Goal: Information Seeking & Learning: Check status

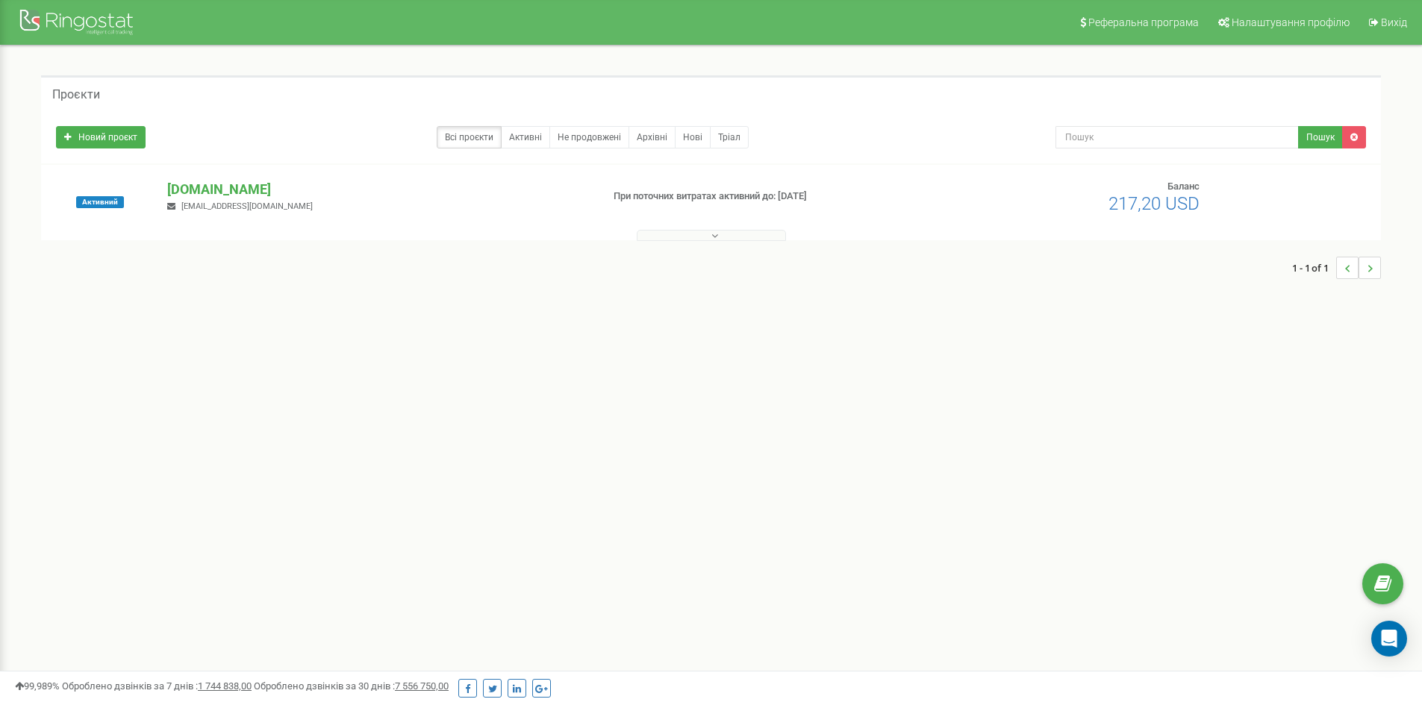
click at [719, 236] on button at bounding box center [711, 235] width 149 height 11
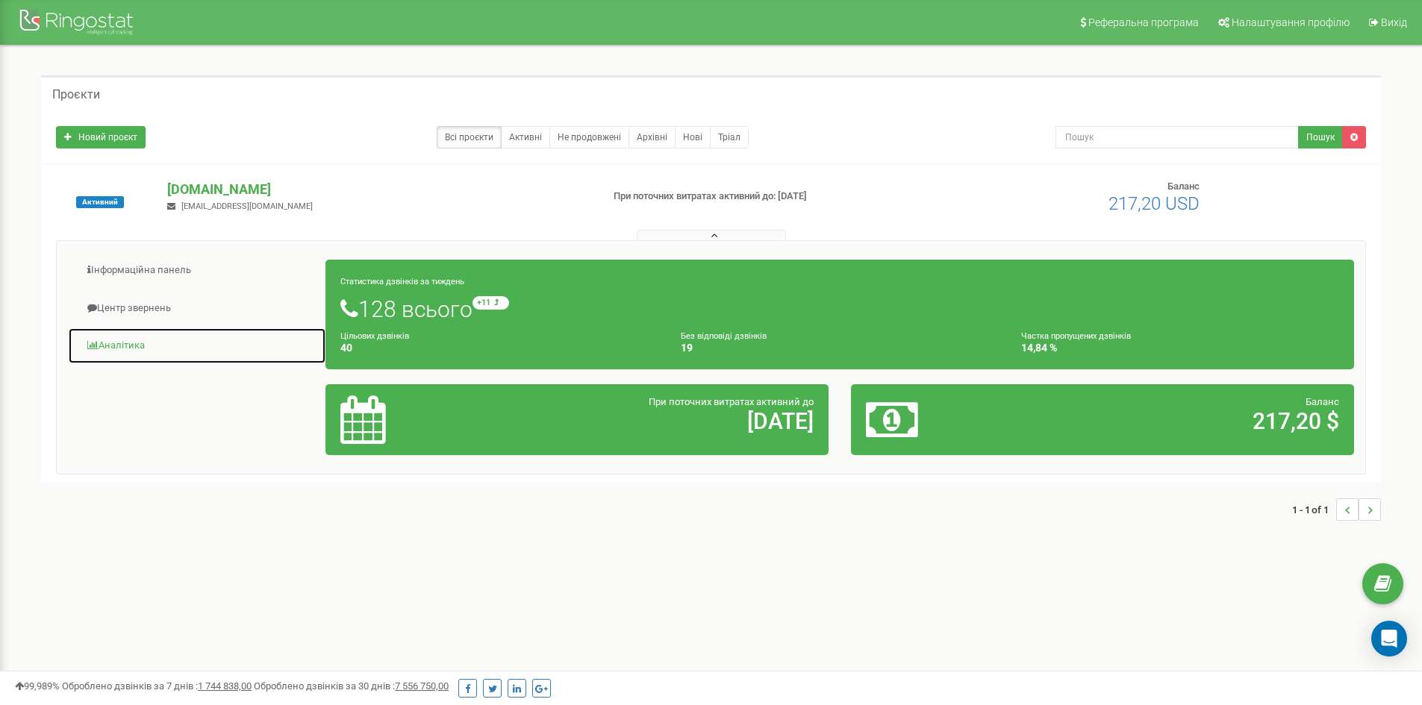
click at [110, 342] on link "Аналiтика" at bounding box center [197, 346] width 258 height 37
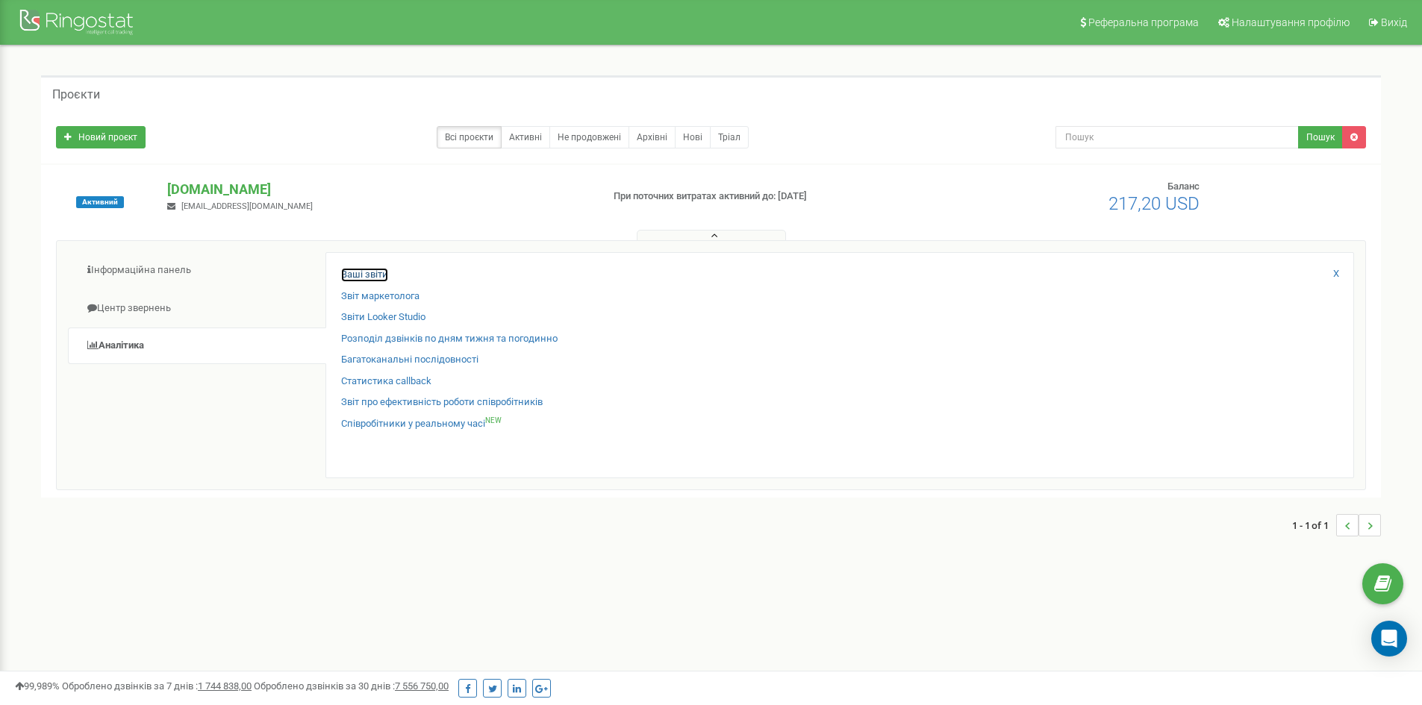
click at [363, 274] on link "Ваші звіти" at bounding box center [364, 275] width 47 height 14
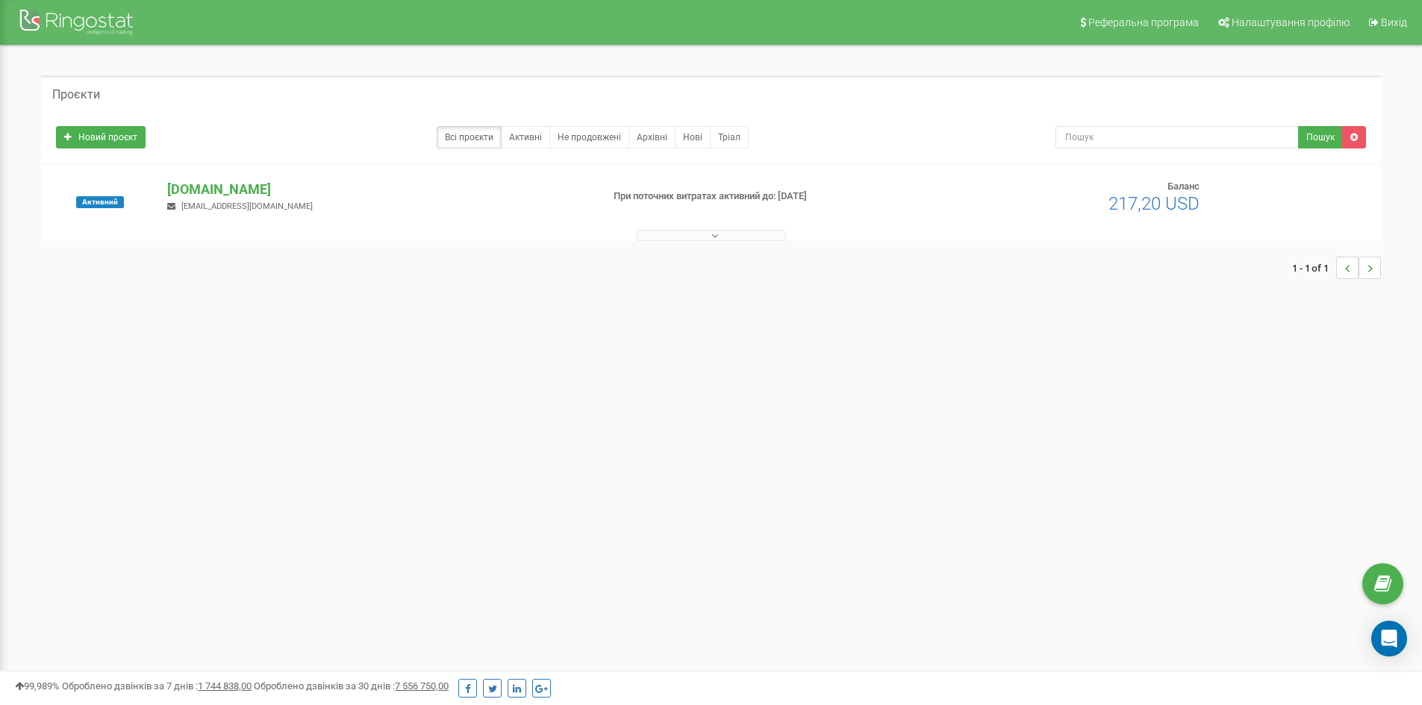
click at [714, 230] on button at bounding box center [711, 235] width 149 height 11
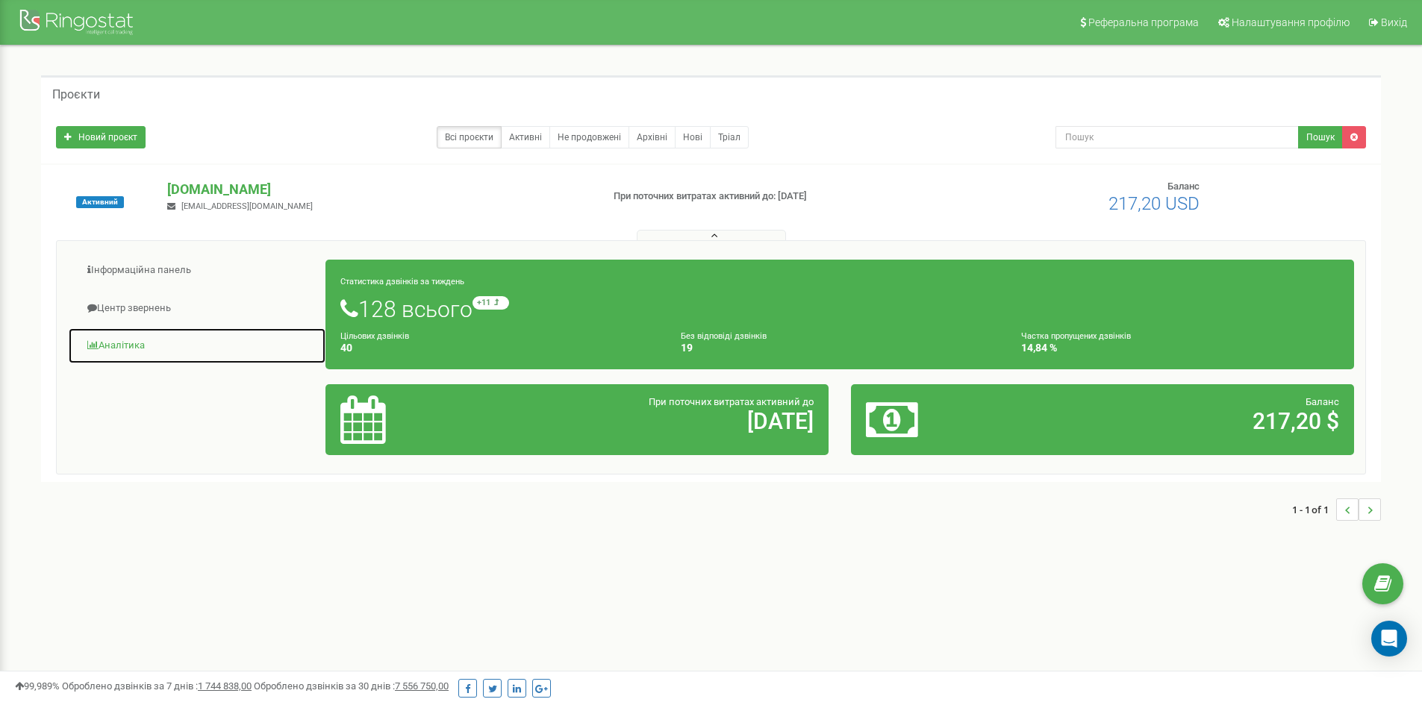
click at [113, 345] on link "Аналiтика" at bounding box center [197, 346] width 258 height 37
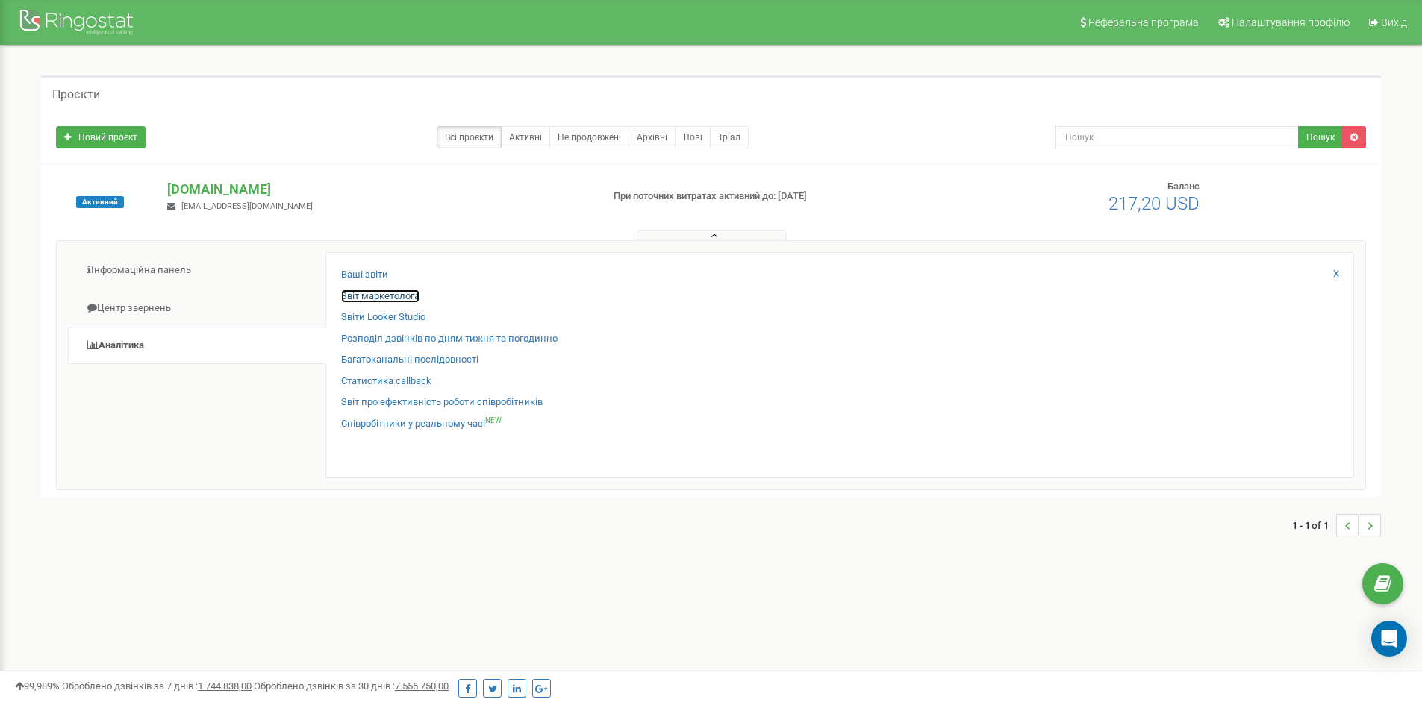
click at [362, 302] on link "Звіт маркетолога" at bounding box center [380, 297] width 78 height 14
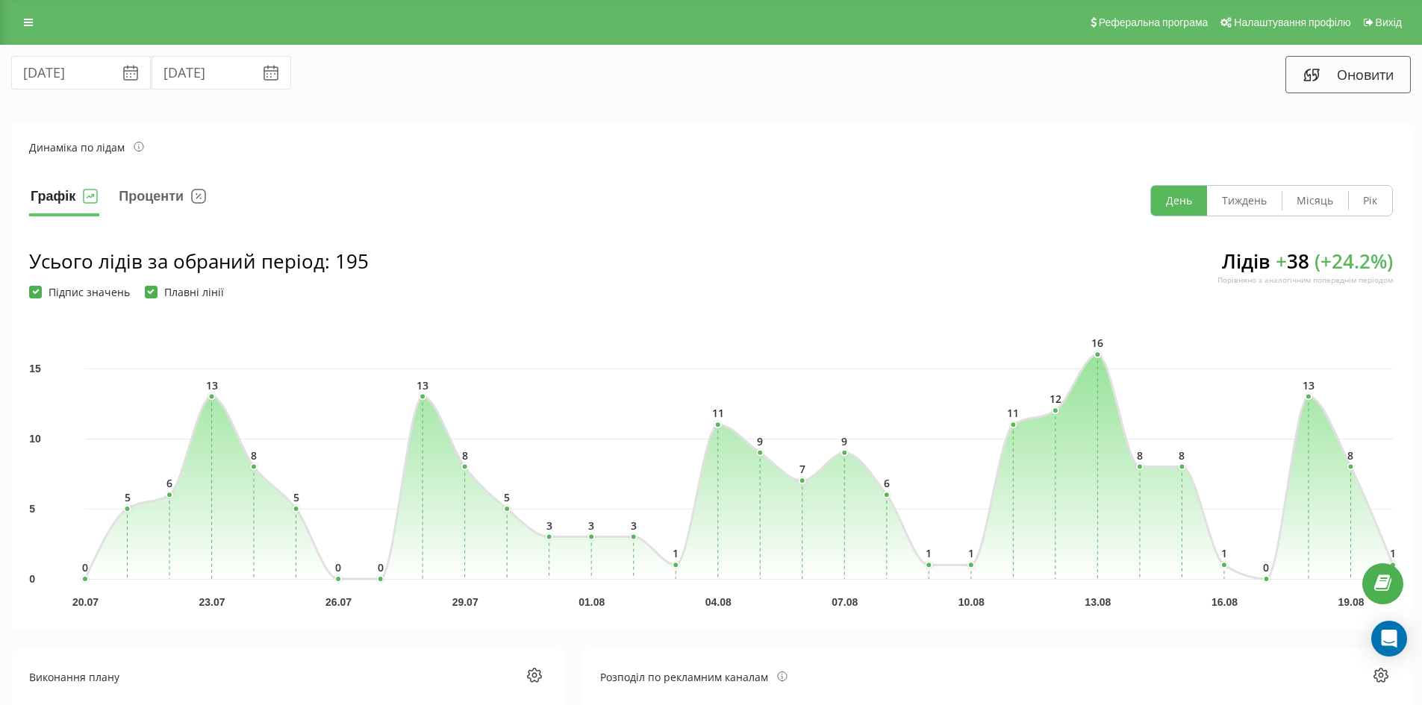
click at [124, 67] on icon at bounding box center [130, 73] width 13 height 13
click at [40, 76] on input "20.07.2025" at bounding box center [81, 73] width 140 height 34
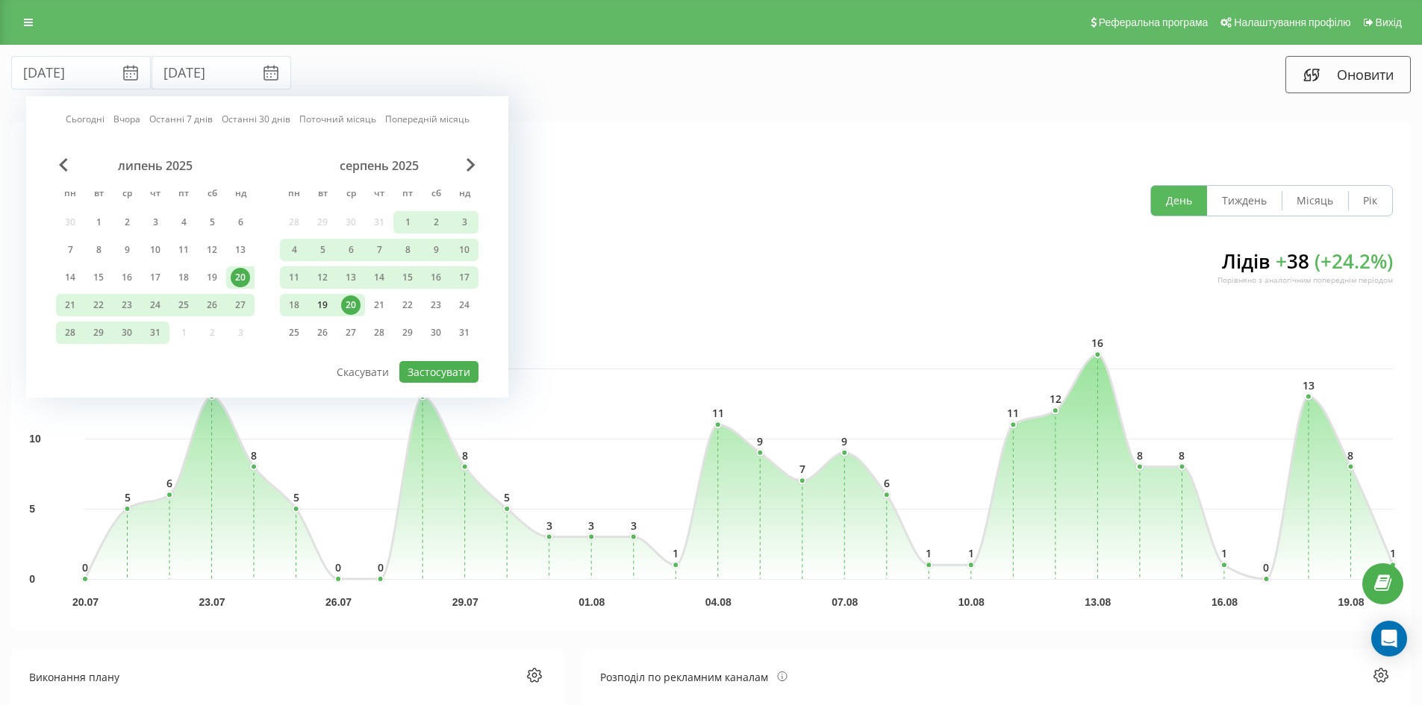
click at [331, 304] on div "19" at bounding box center [322, 305] width 19 height 19
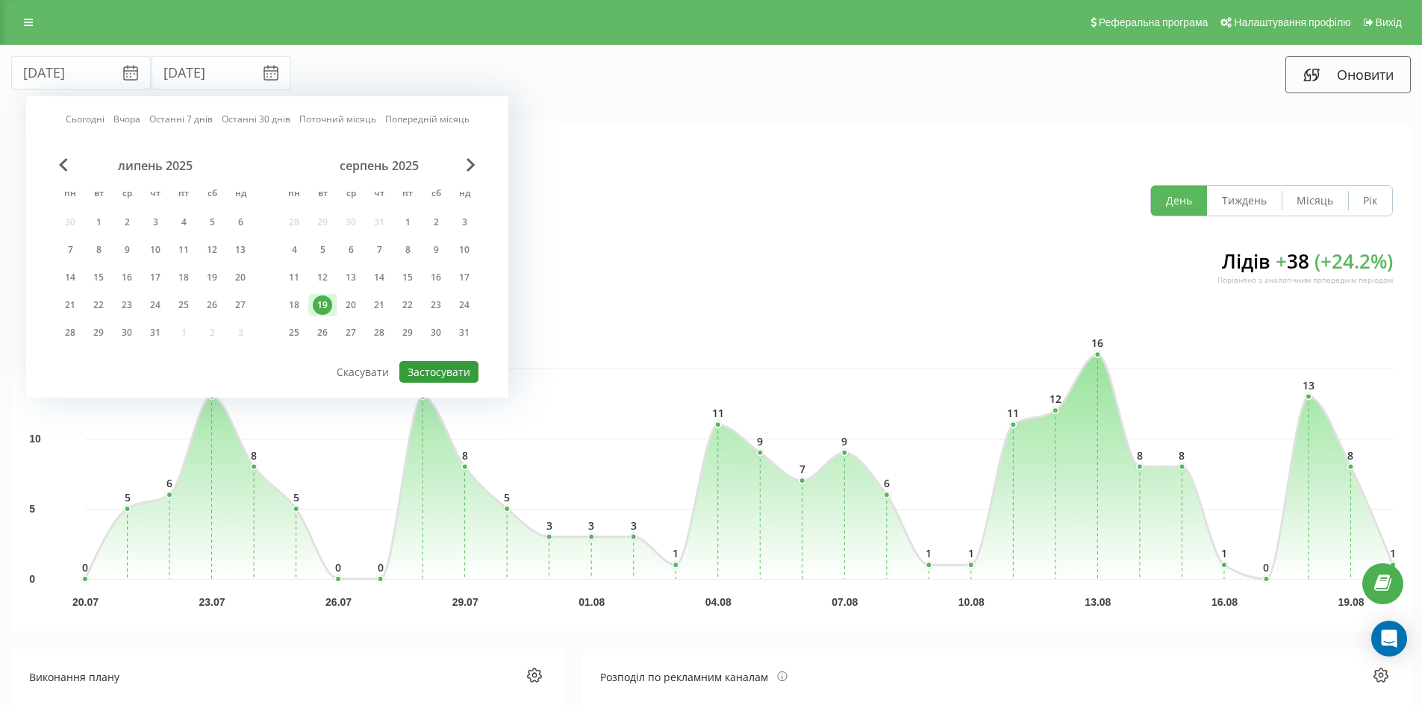
click at [410, 372] on button "Застосувати" at bounding box center [438, 372] width 79 height 22
type input "19.08.2025"
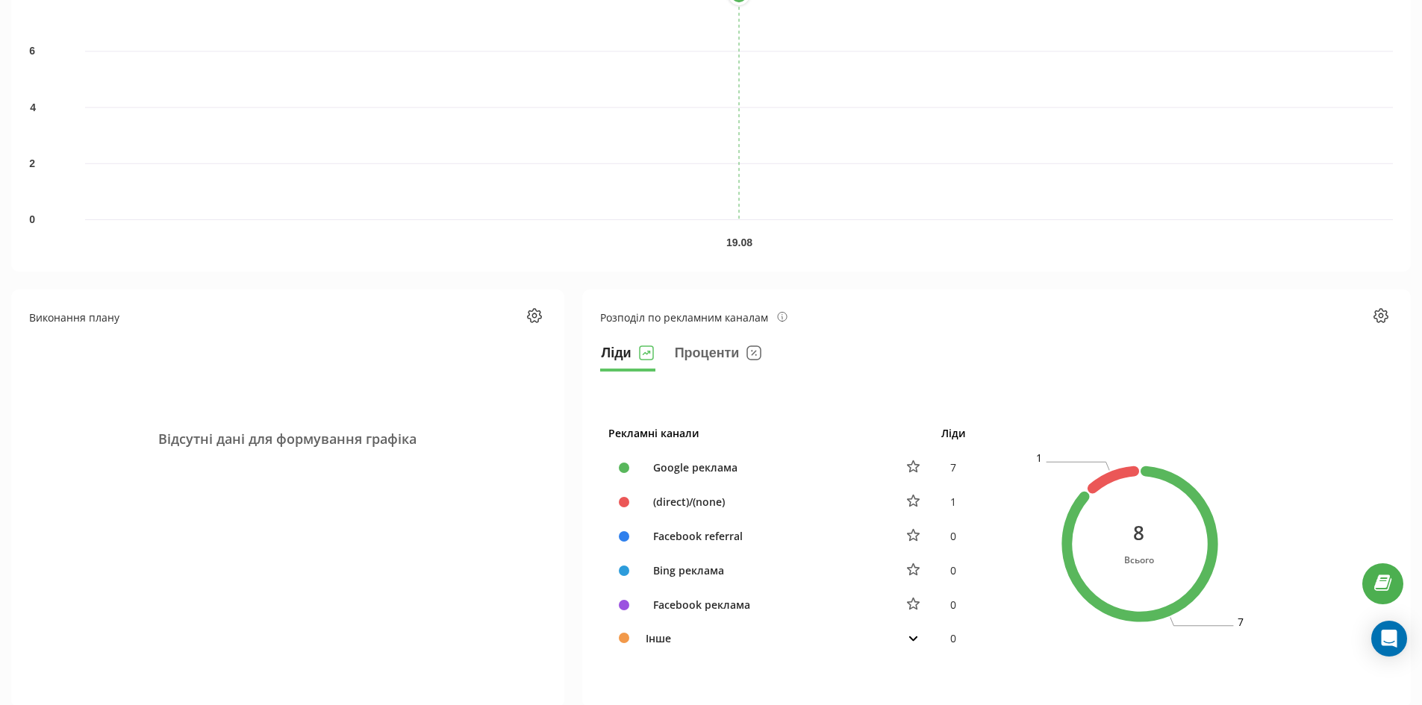
scroll to position [522, 0]
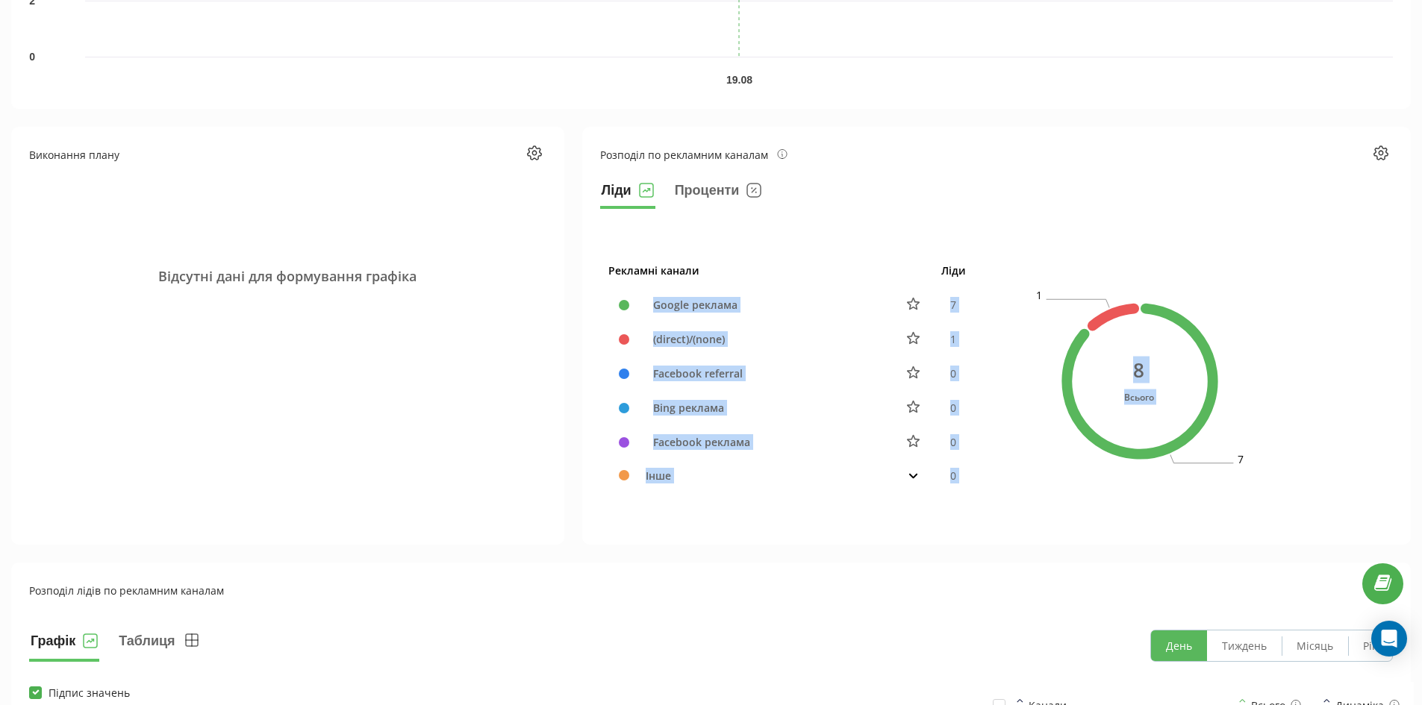
drag, startPoint x: 655, startPoint y: 306, endPoint x: 1107, endPoint y: 323, distance: 451.8
click at [1107, 323] on div "Рекламні канали Ліди Google реклама 7 (direct)/(none) 1 Facebook referral 0 Bin…" at bounding box center [996, 363] width 793 height 272
click at [857, 339] on div "(direct)/(none)" at bounding box center [766, 339] width 240 height 16
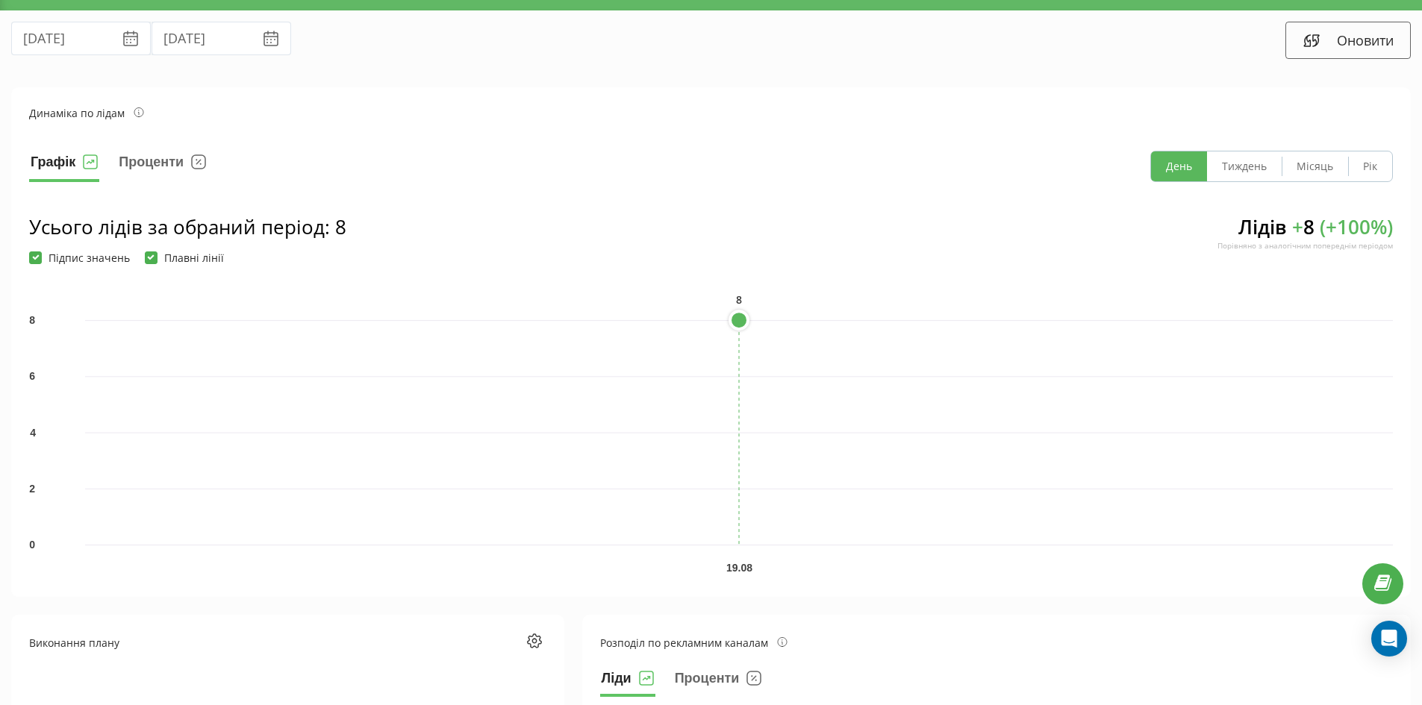
scroll to position [0, 0]
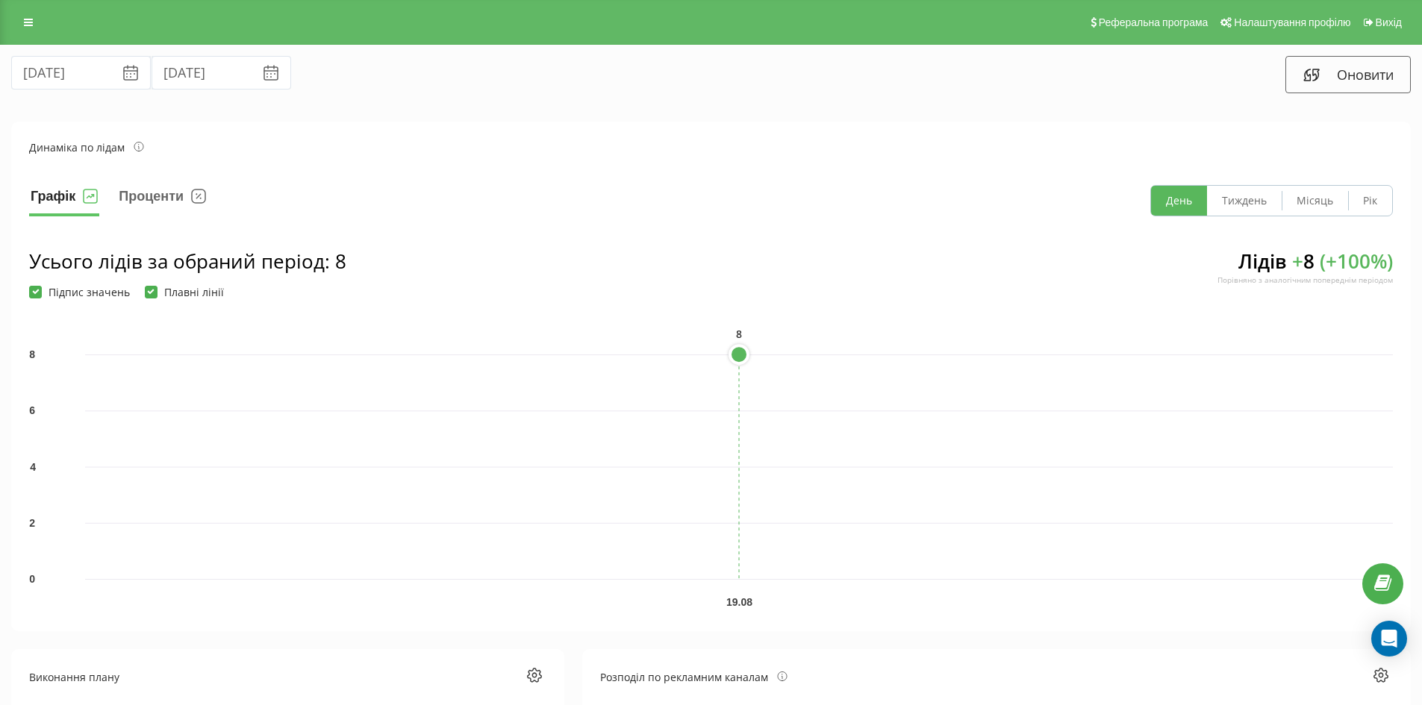
click at [122, 69] on icon at bounding box center [131, 73] width 18 height 18
click at [54, 72] on input "19.08.2025" at bounding box center [81, 73] width 140 height 34
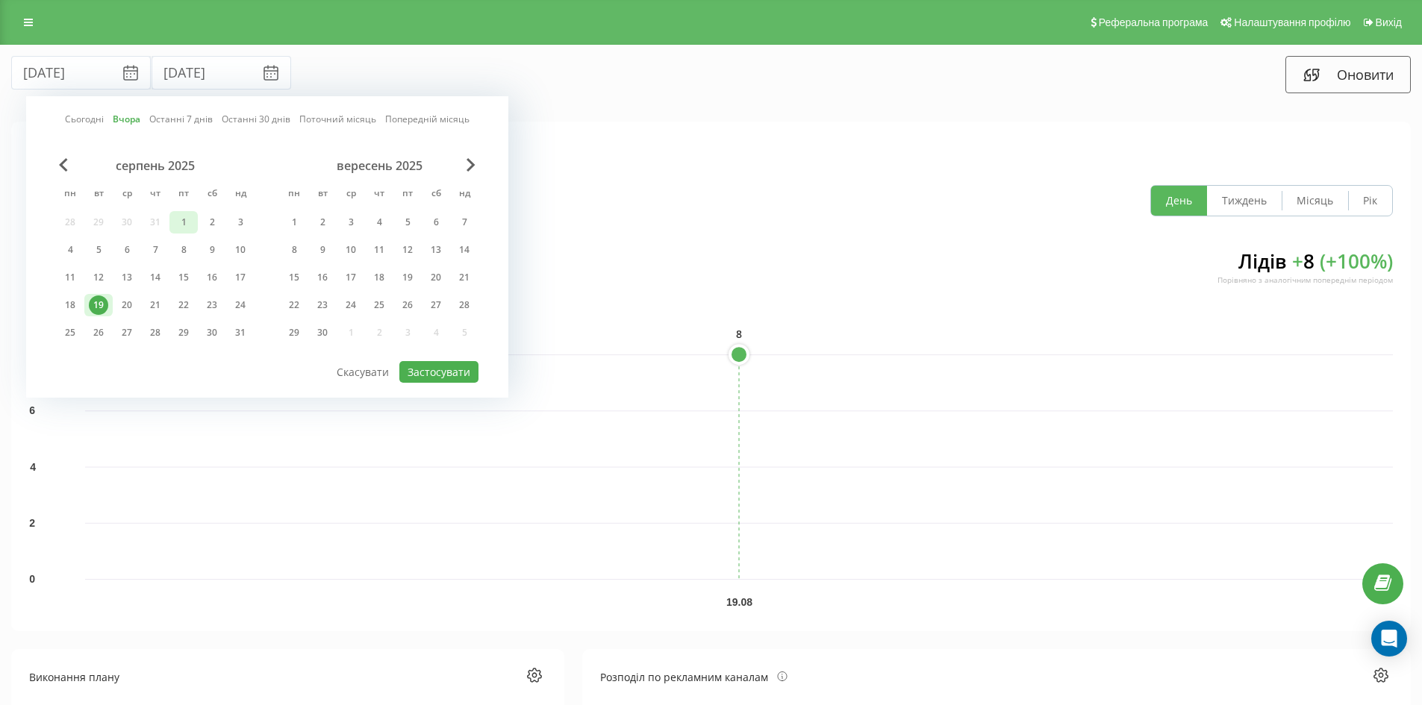
click at [177, 217] on div "1" at bounding box center [183, 222] width 19 height 19
click at [426, 364] on button "Застосувати" at bounding box center [438, 372] width 79 height 22
type input "01.08.2025"
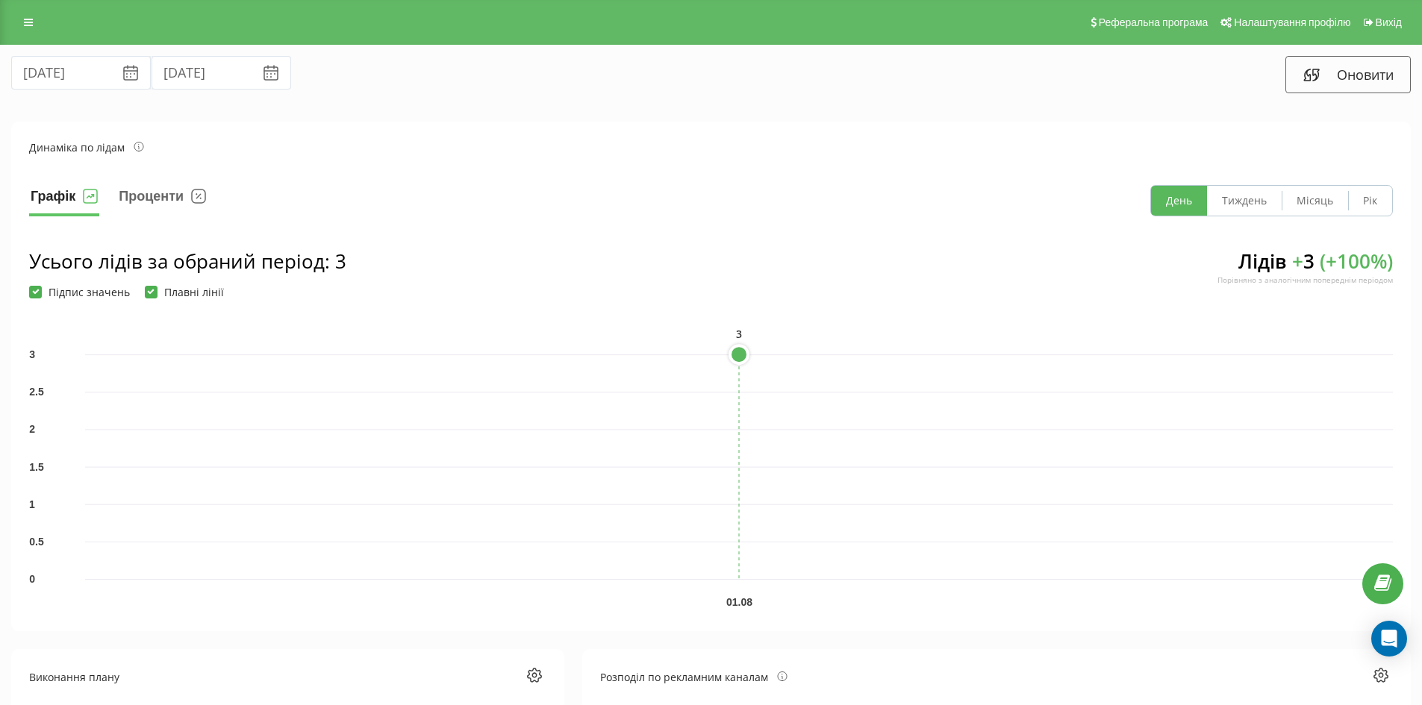
click at [262, 72] on icon at bounding box center [271, 73] width 18 height 18
click at [122, 72] on icon at bounding box center [131, 73] width 18 height 18
click at [47, 81] on input "01.08.2025" at bounding box center [81, 73] width 140 height 34
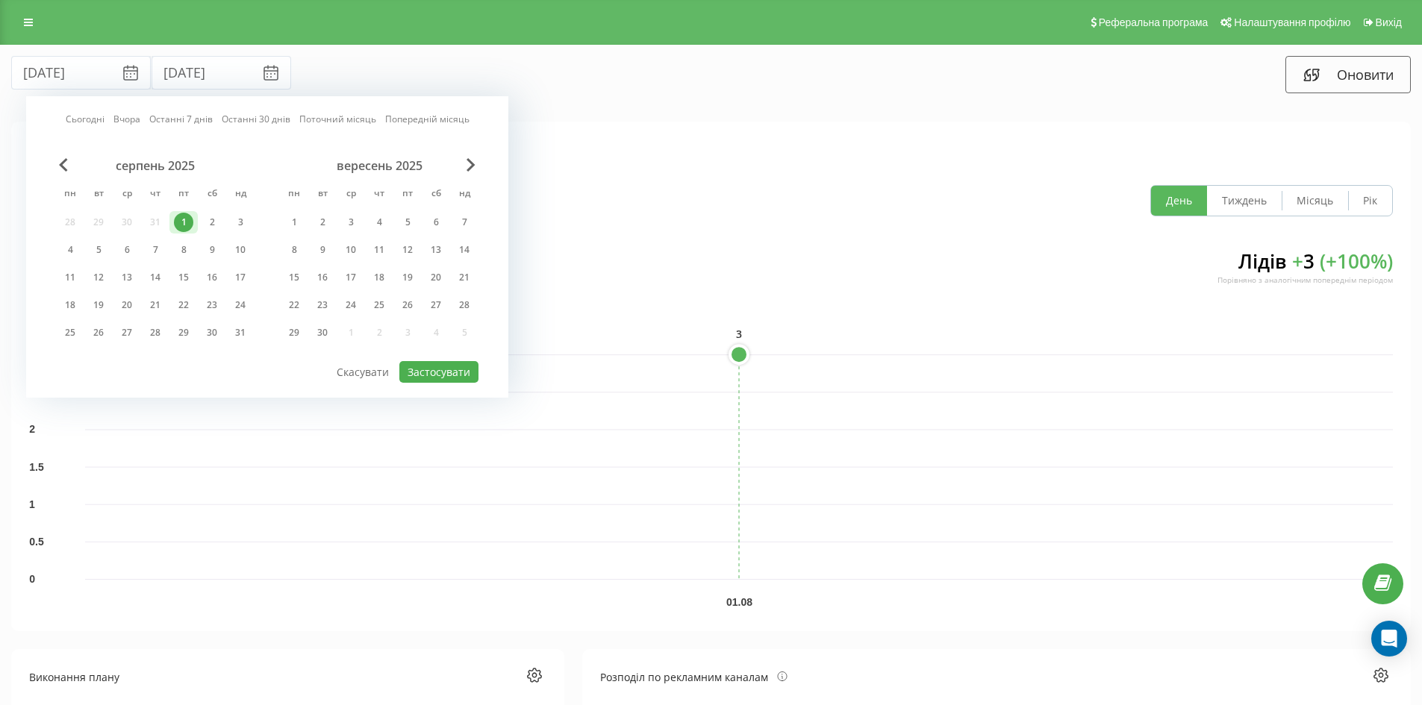
click at [180, 220] on div "1" at bounding box center [183, 222] width 19 height 19
click at [124, 302] on div "20" at bounding box center [126, 305] width 19 height 19
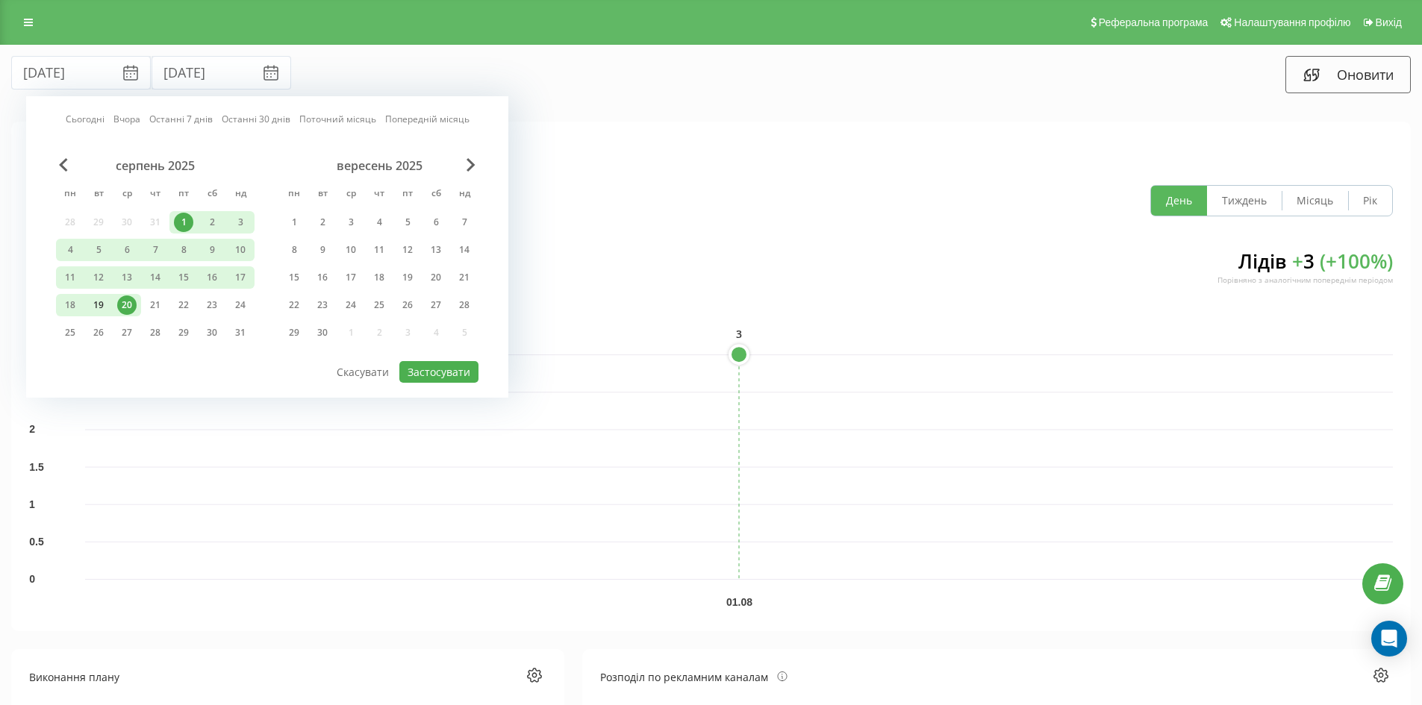
click at [96, 299] on div "19" at bounding box center [98, 305] width 19 height 19
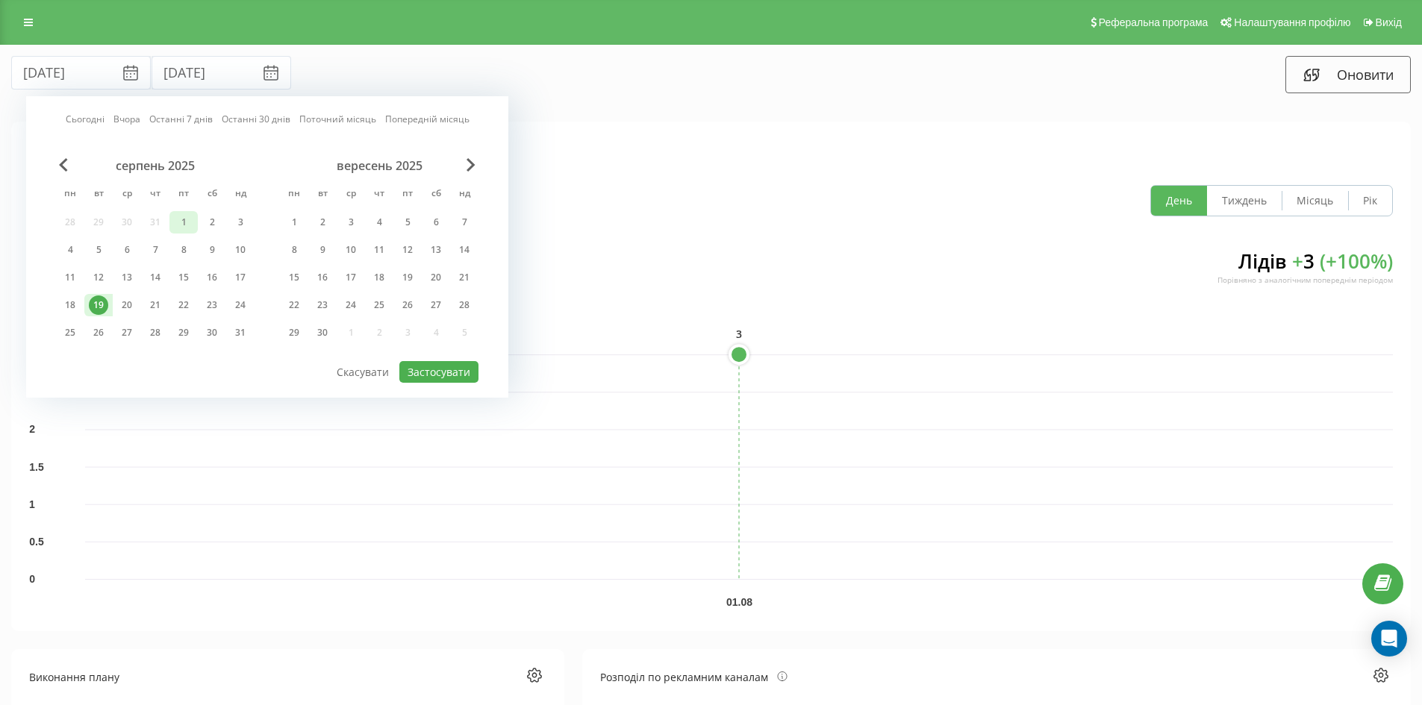
click at [172, 225] on div "1" at bounding box center [183, 222] width 28 height 22
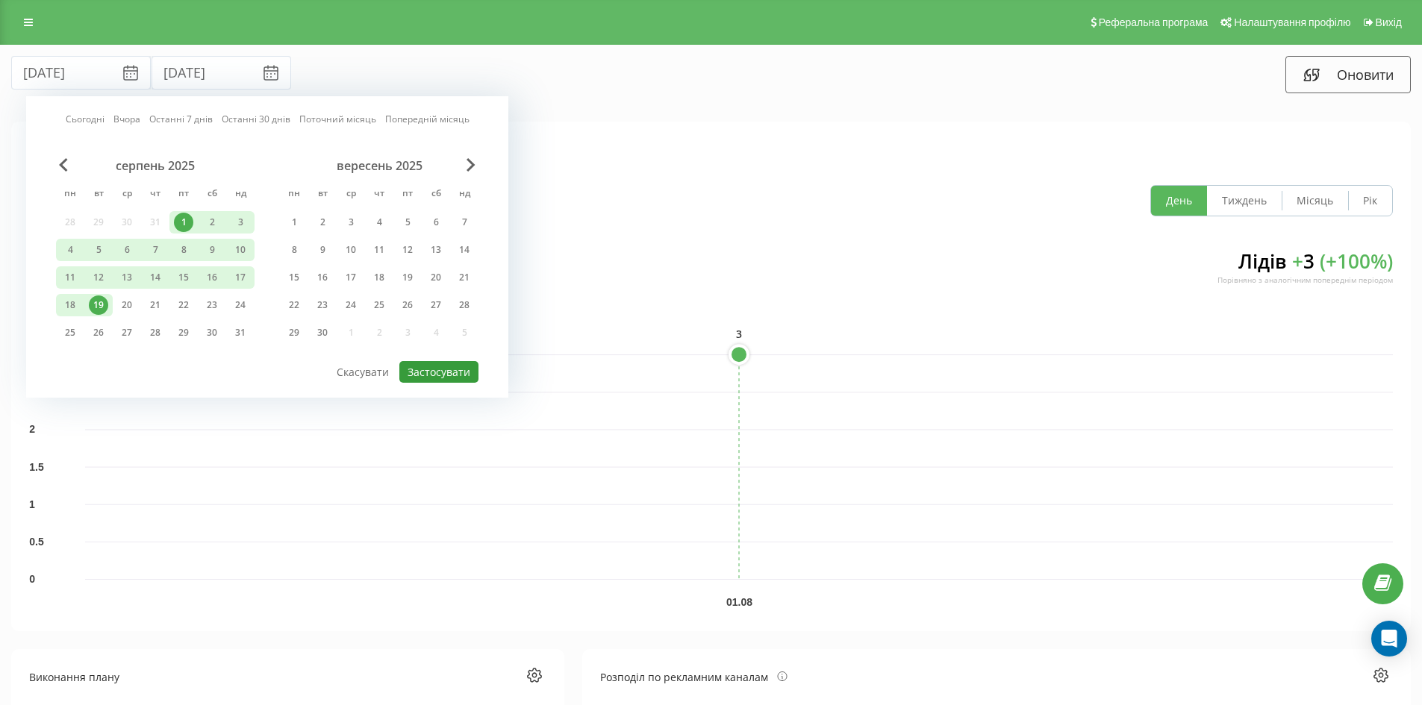
click at [437, 364] on button "Застосувати" at bounding box center [438, 372] width 79 height 22
type input "19.08.2025"
